Goal: Task Accomplishment & Management: Manage account settings

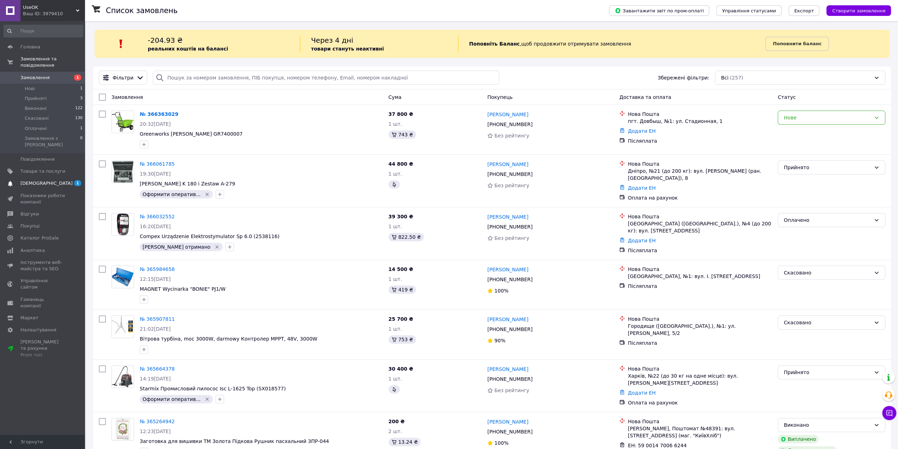
click at [58, 180] on span "[DEMOGRAPHIC_DATA]" at bounding box center [42, 183] width 45 height 6
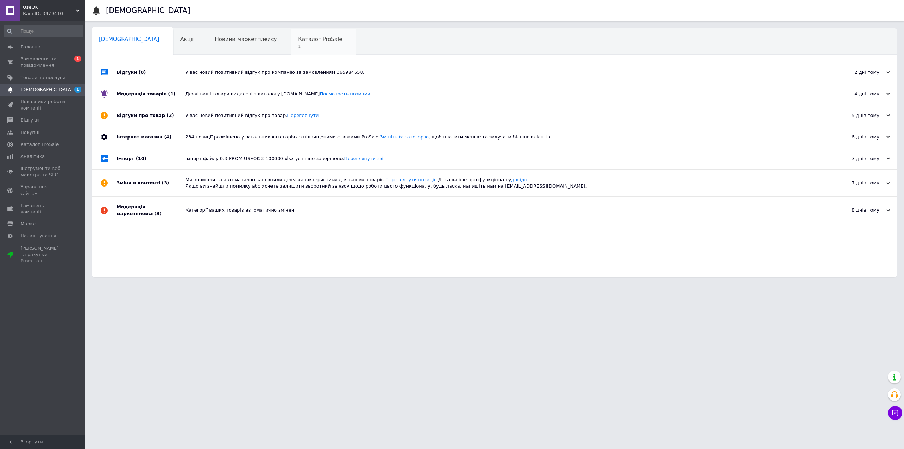
click at [298, 41] on span "Каталог ProSale" at bounding box center [320, 39] width 44 height 6
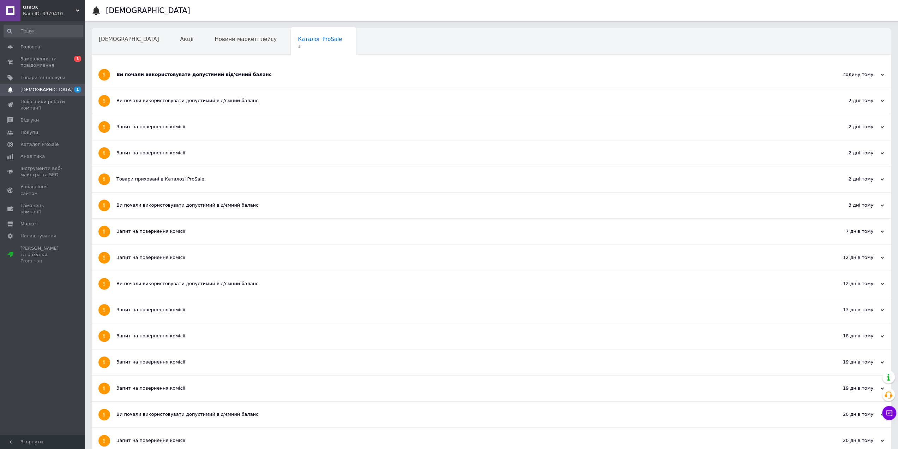
click at [154, 77] on div "Ви почали використовувати допустимий від'ємний баланс" at bounding box center [464, 74] width 697 height 6
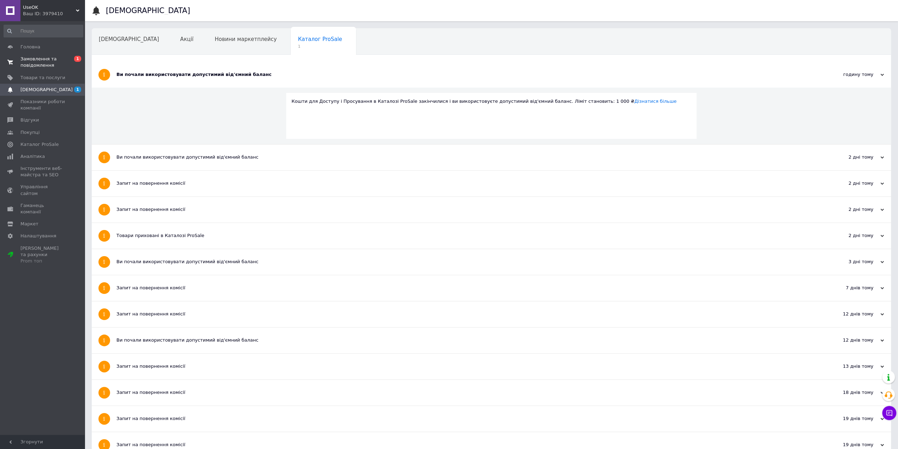
click at [47, 60] on span "Замовлення та повідомлення" at bounding box center [42, 62] width 45 height 13
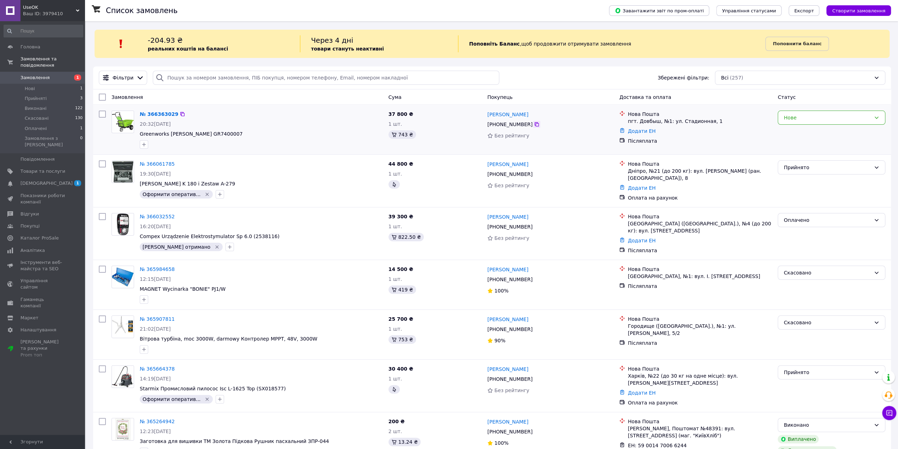
click at [535, 123] on icon at bounding box center [537, 124] width 4 height 4
drag, startPoint x: 236, startPoint y: 135, endPoint x: 137, endPoint y: 111, distance: 101.6
click at [137, 111] on div "№ 366363029 20:32, 12.10.2025 Greenworks Taczka Садова GR7400007" at bounding box center [261, 130] width 249 height 44
copy div "№ 366363029 20:32, 12.10.2025 Greenworks Taczka Садова GR7400007"
click at [458, 124] on div "1 шт." at bounding box center [436, 123] width 94 height 7
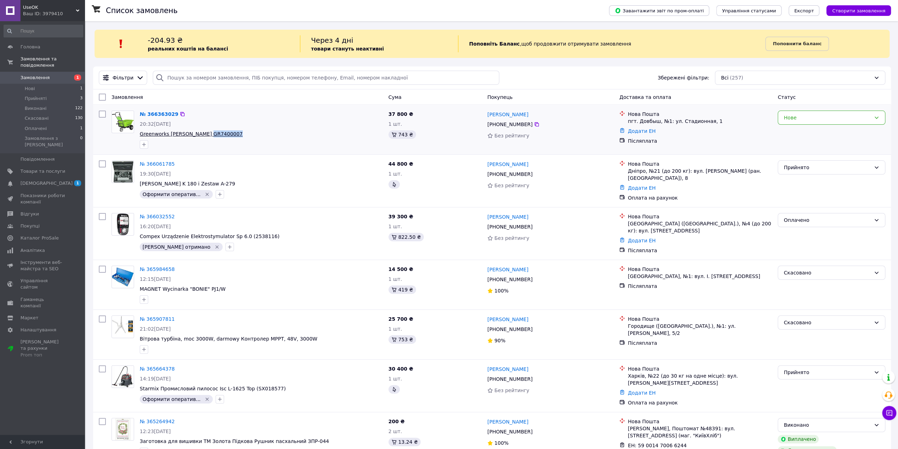
drag, startPoint x: 235, startPoint y: 133, endPoint x: 200, endPoint y: 132, distance: 35.0
click at [200, 132] on span "Greenworks [PERSON_NAME] GR7400007" at bounding box center [261, 133] width 243 height 7
copy span "GR7400007"
click at [250, 133] on span "Greenworks [PERSON_NAME] GR7400007" at bounding box center [261, 133] width 243 height 7
drag, startPoint x: 238, startPoint y: 135, endPoint x: 141, endPoint y: 116, distance: 99.4
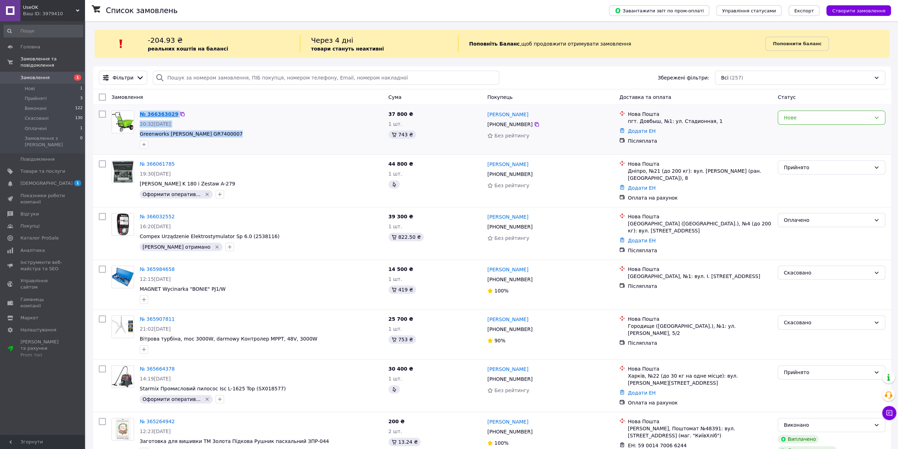
click at [139, 115] on div "№ 366363029 20:32, 12.10.2025 Greenworks Taczka Садова GR7400007" at bounding box center [261, 130] width 249 height 44
copy div "№ 366363029 20:32, 12.10.2025 Greenworks Taczka Садова GR7400007"
drag, startPoint x: 421, startPoint y: 113, endPoint x: 375, endPoint y: 114, distance: 46.2
click at [375, 114] on div "№ 366363029 20:32, 12.10.2025 Greenworks Taczka Садова GR7400007 37 800 ₴ 1 шт.…" at bounding box center [492, 130] width 793 height 44
copy div "20:32, 12.10.2025 Greenworks Taczka Садова GR7400007 37 800 ₴"
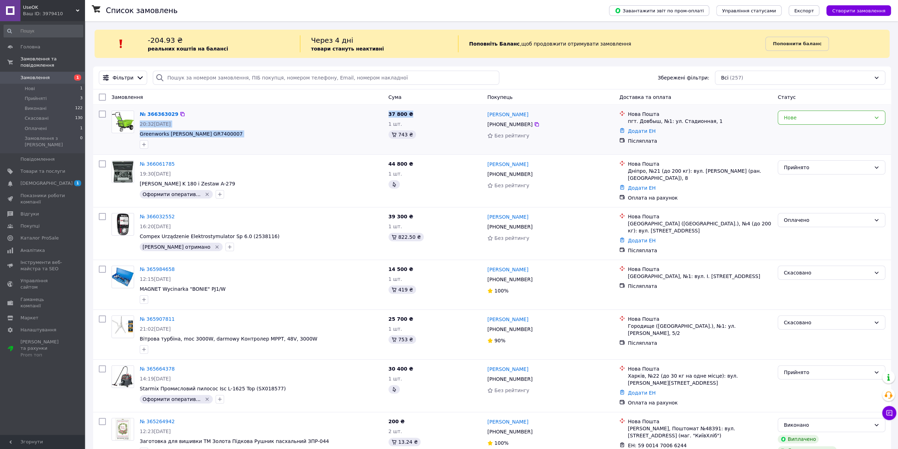
click at [405, 116] on span "37 800 ₴" at bounding box center [401, 114] width 25 height 6
drag, startPoint x: 412, startPoint y: 112, endPoint x: 387, endPoint y: 113, distance: 24.7
click at [387, 113] on div "37 800 ₴ 1 шт. 743 ₴" at bounding box center [435, 130] width 99 height 44
copy span "37 800 ₴"
click at [279, 130] on div "№ 366363029 20:32, 12.10.2025 Greenworks Taczka Садова GR7400007" at bounding box center [261, 130] width 249 height 44
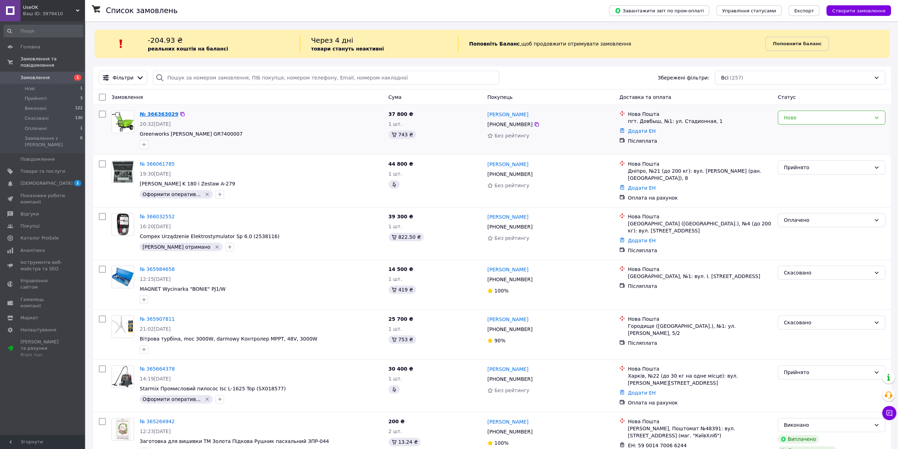
click at [156, 114] on link "№ 366363029" at bounding box center [159, 114] width 38 height 6
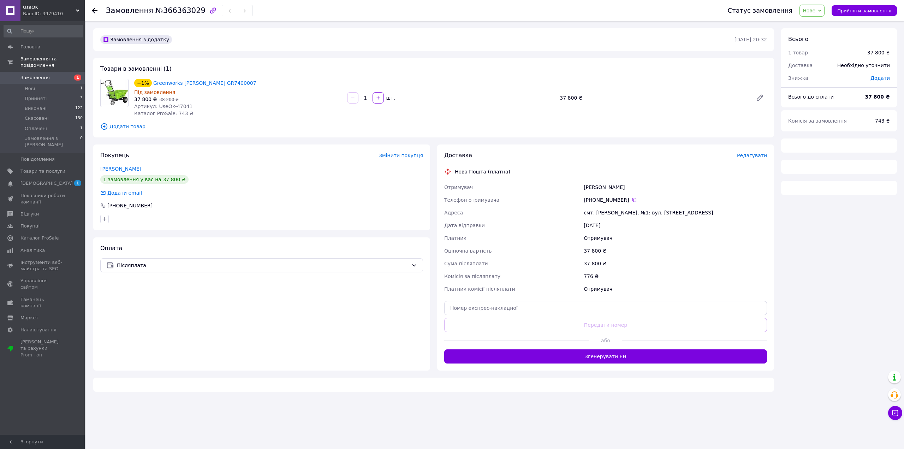
click at [210, 8] on icon "button" at bounding box center [213, 10] width 6 height 6
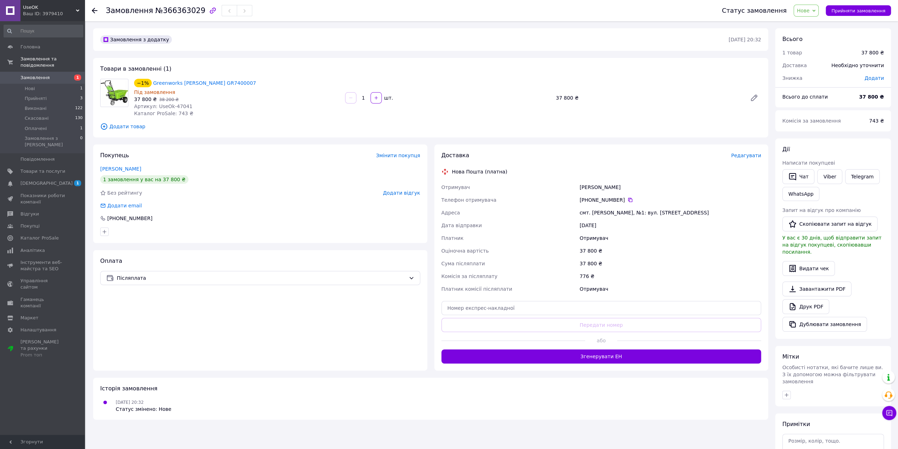
click at [410, 196] on span "Додати відгук" at bounding box center [401, 193] width 37 height 6
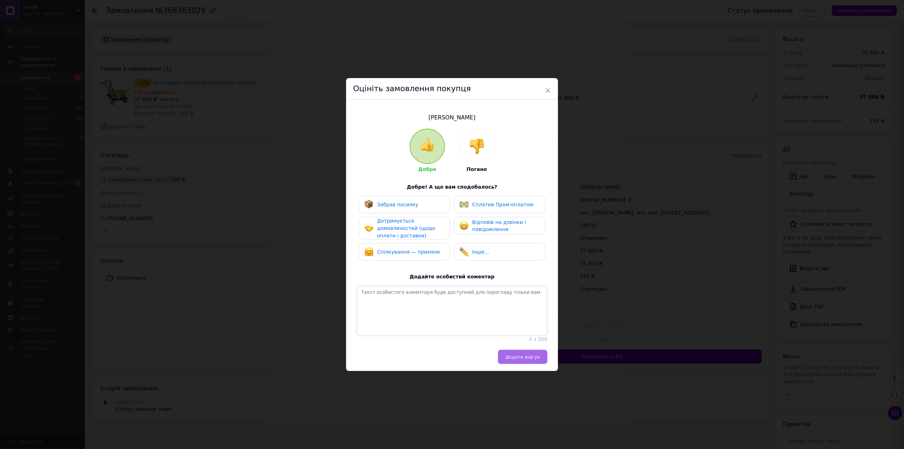
click at [525, 359] on span "Додати відгук" at bounding box center [522, 356] width 35 height 5
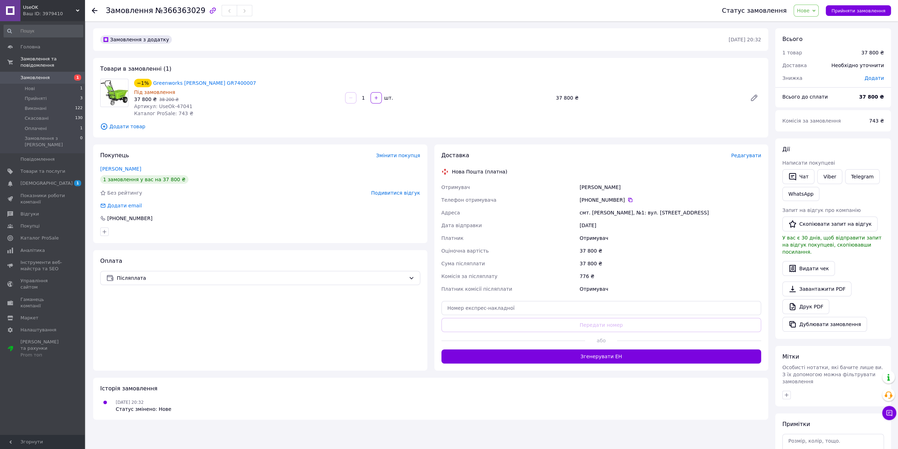
click at [62, 74] on span "Замовлення" at bounding box center [42, 77] width 45 height 6
